Goal: Complete application form: Complete application form

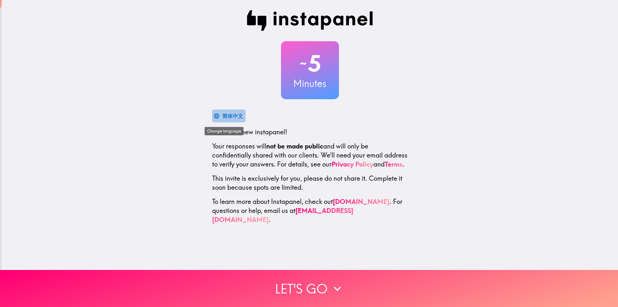
click at [223, 115] on div "简体中文" at bounding box center [233, 115] width 21 height 9
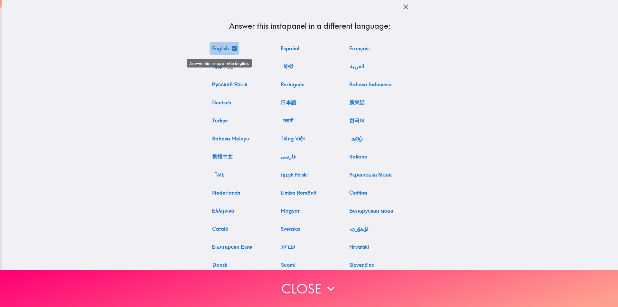
click at [220, 46] on button "English" at bounding box center [225, 48] width 30 height 13
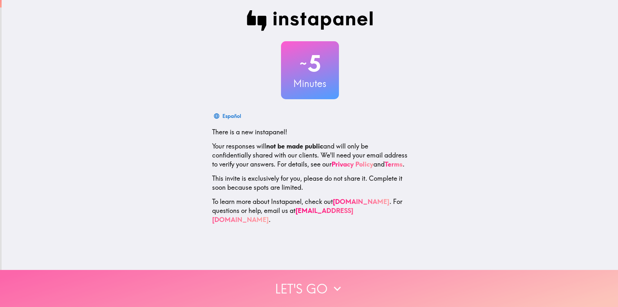
click at [301, 282] on button "Let's go" at bounding box center [309, 288] width 618 height 37
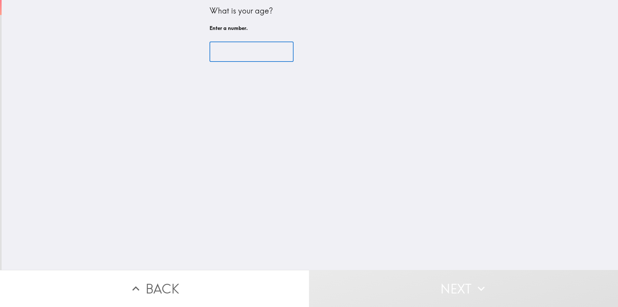
click at [240, 56] on input "number" at bounding box center [252, 52] width 84 height 20
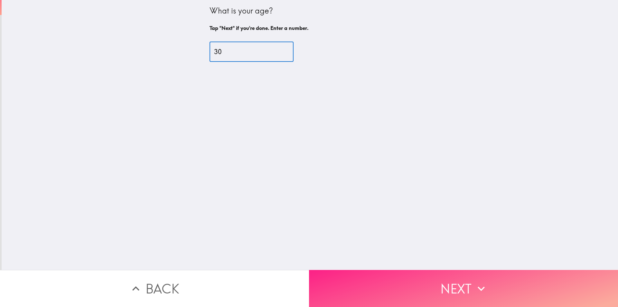
type input "30"
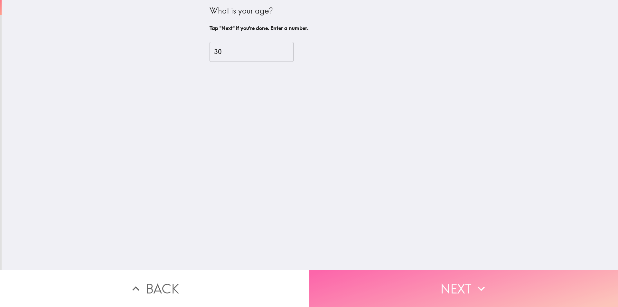
click at [377, 274] on button "Next" at bounding box center [463, 288] width 309 height 37
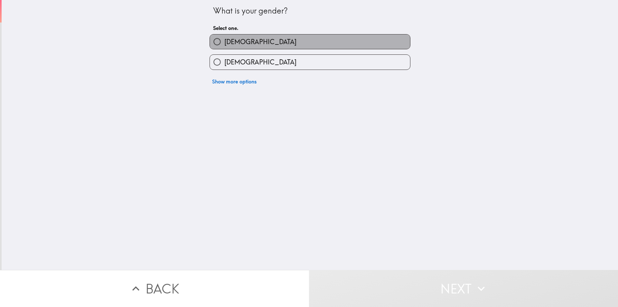
click at [238, 40] on label "[DEMOGRAPHIC_DATA]" at bounding box center [310, 41] width 200 height 14
click at [224, 40] on input "[DEMOGRAPHIC_DATA]" at bounding box center [217, 41] width 14 height 14
radio input "true"
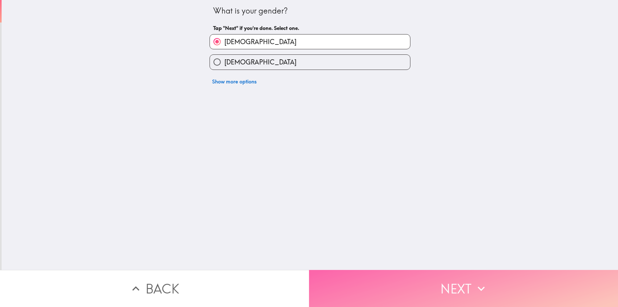
click at [435, 277] on button "Next" at bounding box center [463, 288] width 309 height 37
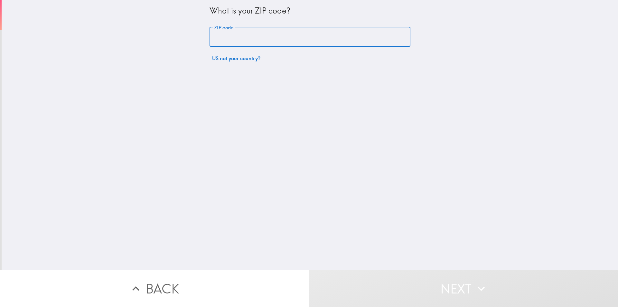
click at [245, 36] on input "ZIP code" at bounding box center [310, 37] width 201 height 20
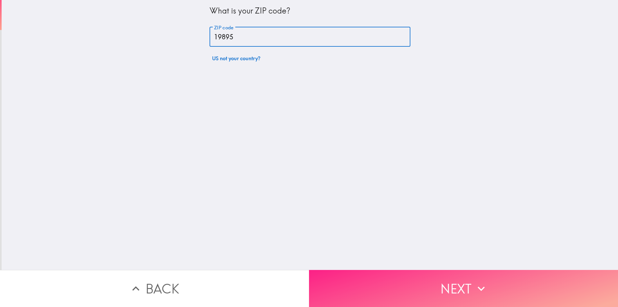
type input "19895"
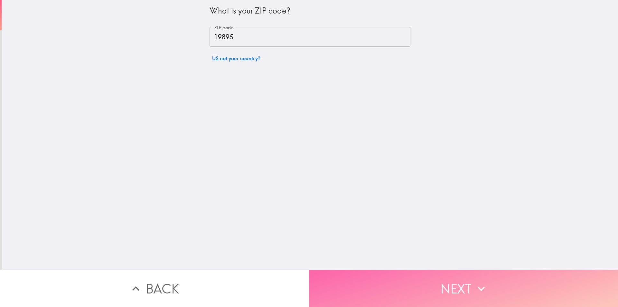
click at [396, 292] on button "Next" at bounding box center [463, 288] width 309 height 37
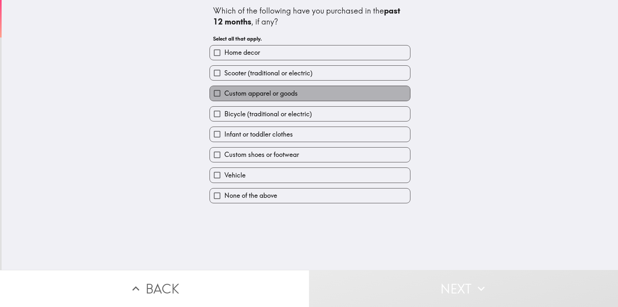
click at [288, 96] on span "Custom apparel or goods" at bounding box center [260, 93] width 73 height 9
click at [224, 96] on input "Custom apparel or goods" at bounding box center [217, 93] width 14 height 14
checkbox input "true"
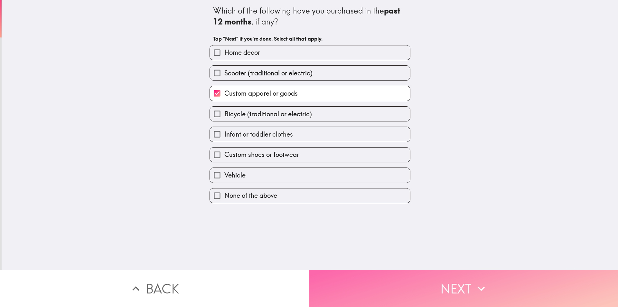
click at [380, 289] on button "Next" at bounding box center [463, 288] width 309 height 37
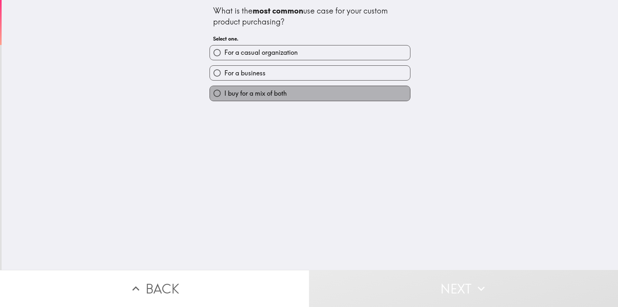
click at [303, 92] on label "I buy for a mix of both" at bounding box center [310, 93] width 200 height 14
click at [224, 92] on input "I buy for a mix of both" at bounding box center [217, 93] width 14 height 14
radio input "true"
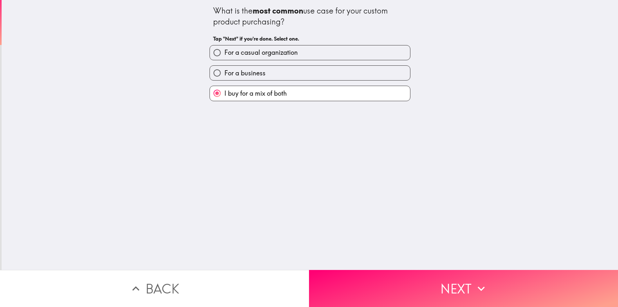
click at [381, 252] on div "What is the most common use case for your custom product purchasing? Tap "Next"…" at bounding box center [310, 135] width 617 height 270
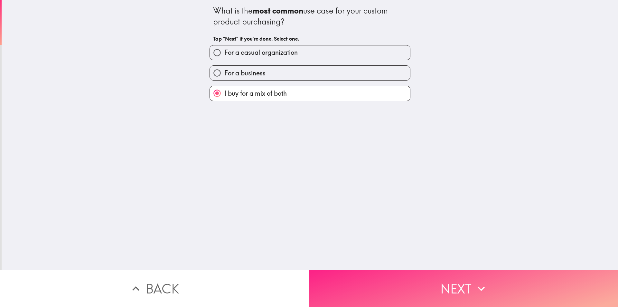
click at [385, 280] on button "Next" at bounding box center [463, 288] width 309 height 37
